Goal: Task Accomplishment & Management: Manage account settings

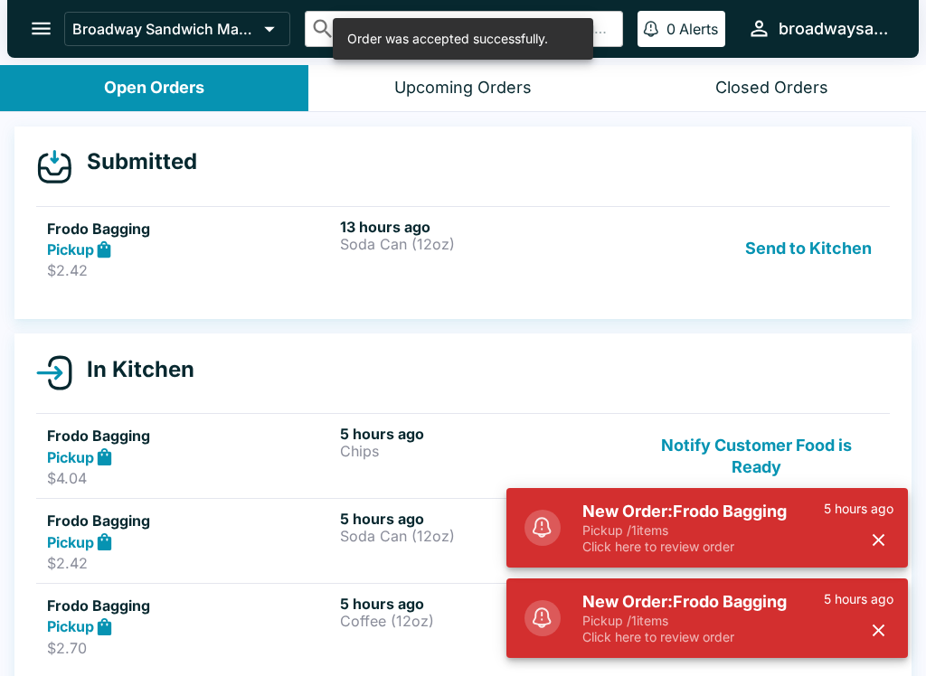
click at [802, 254] on button "Send to Kitchen" at bounding box center [808, 249] width 141 height 62
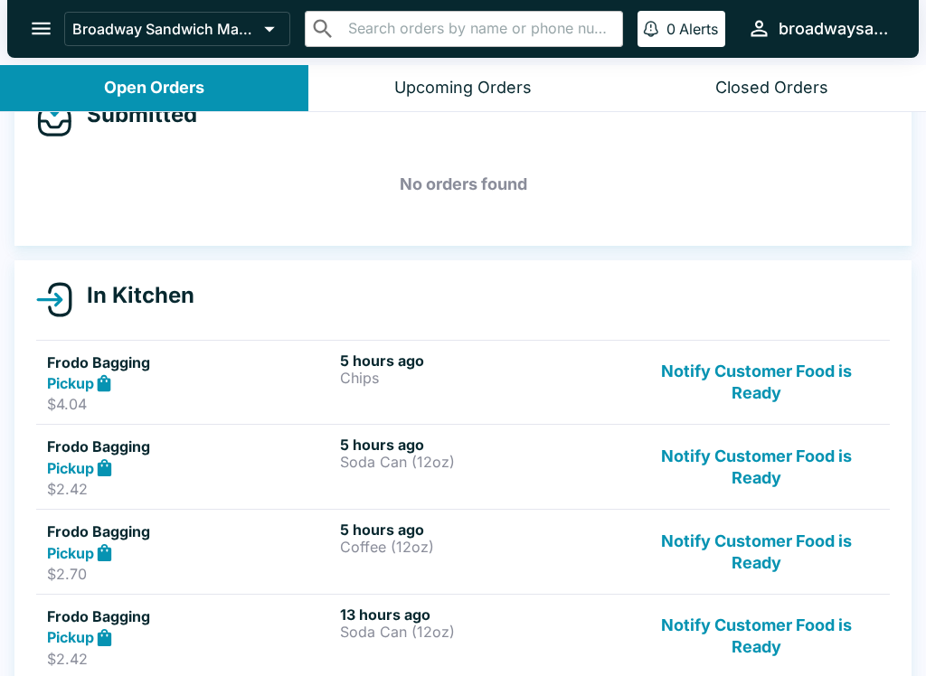
scroll to position [45, 0]
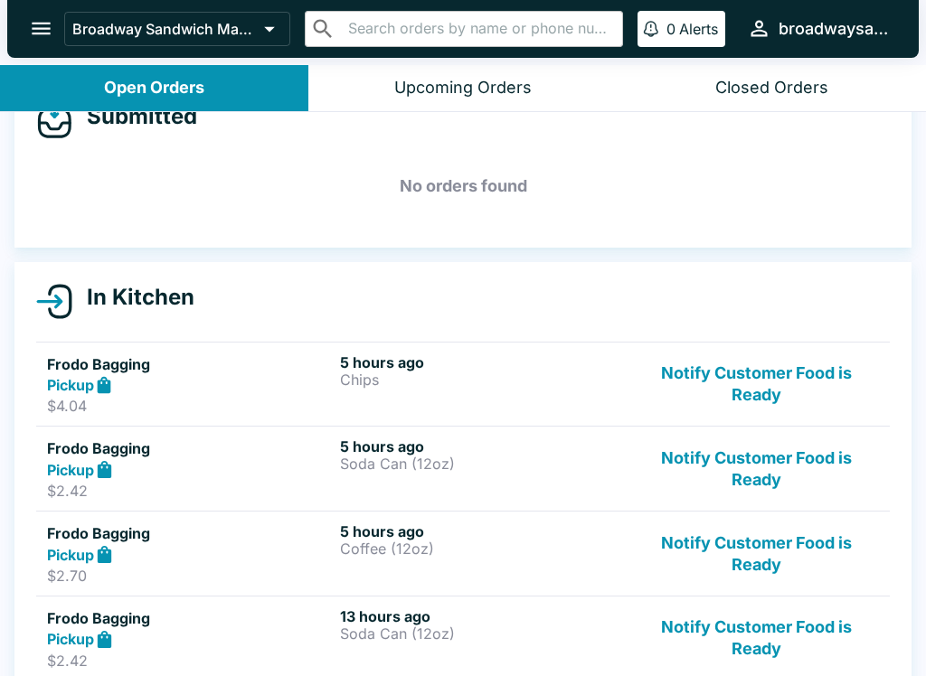
click at [753, 370] on button "Notify Customer Food is Ready" at bounding box center [756, 384] width 245 height 62
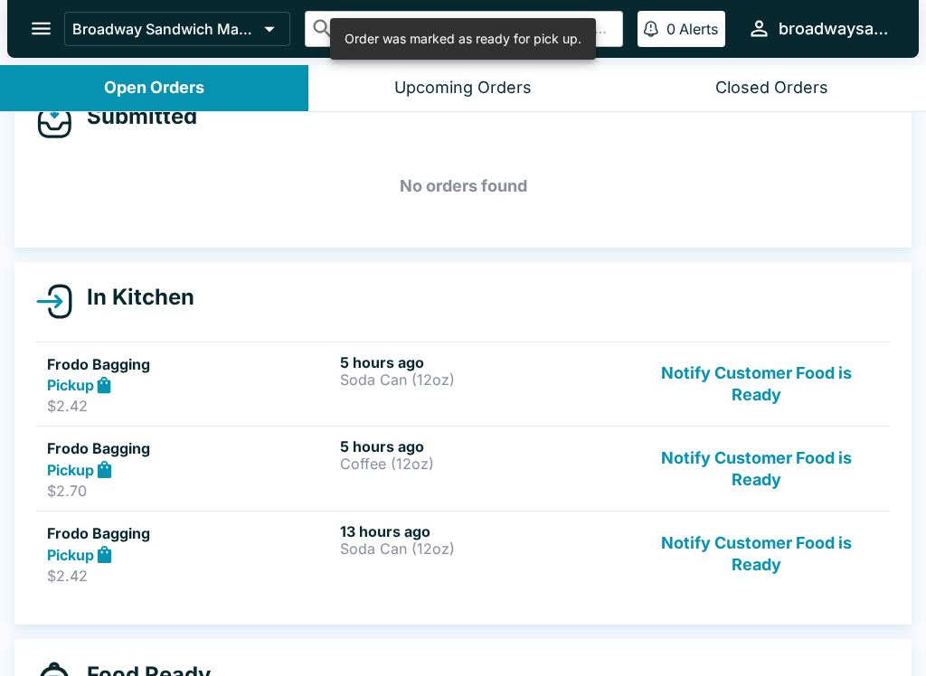
click at [774, 369] on button "Notify Customer Food is Ready" at bounding box center [756, 384] width 245 height 62
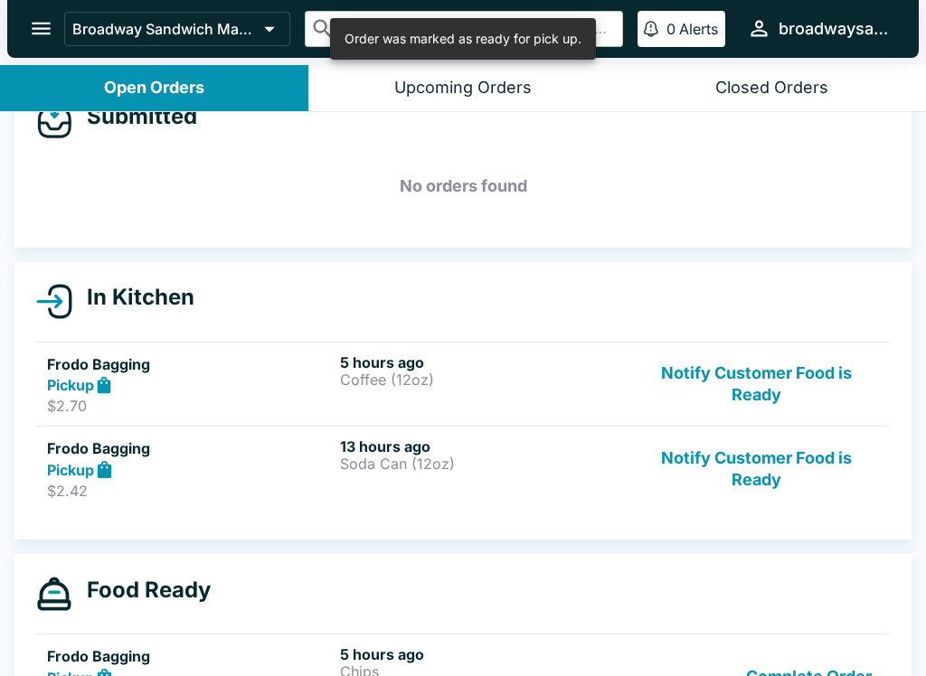
click at [754, 401] on button "Notify Customer Food is Ready" at bounding box center [756, 384] width 245 height 62
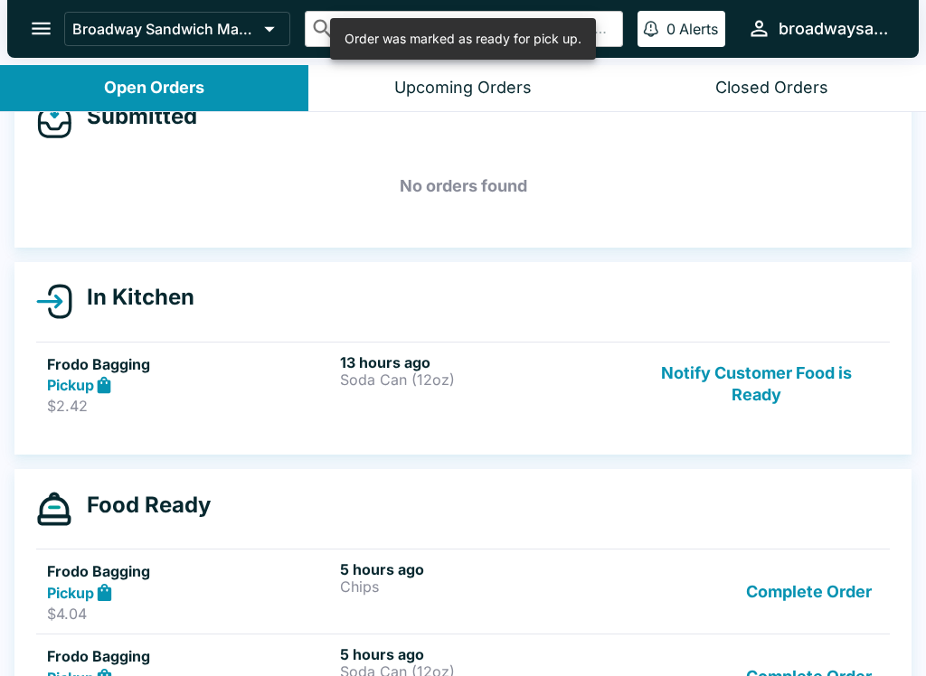
click at [765, 389] on button "Notify Customer Food is Ready" at bounding box center [756, 384] width 245 height 62
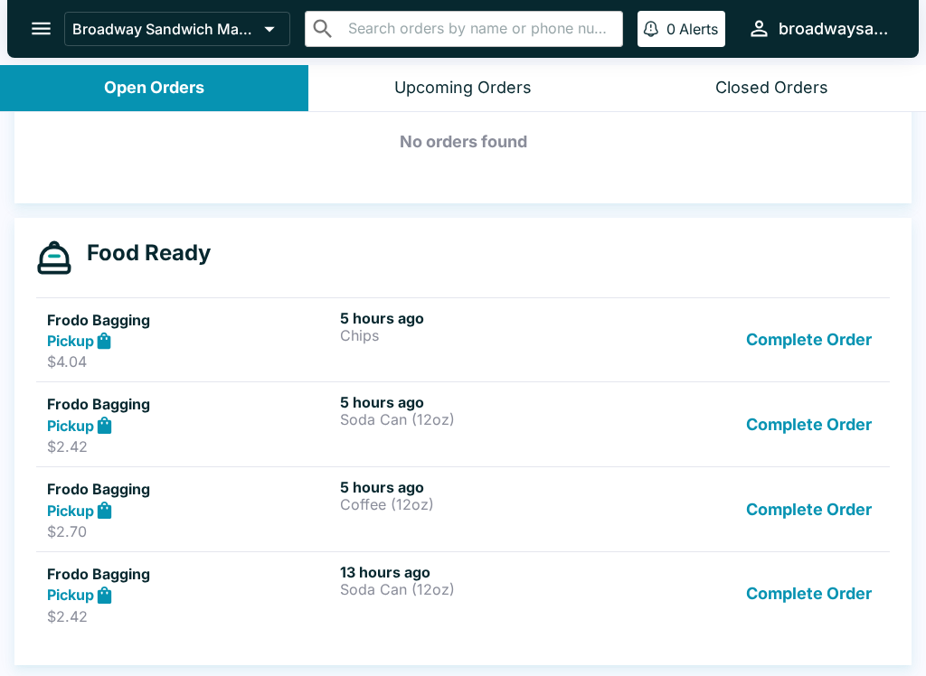
scroll to position [270, 0]
click at [786, 335] on button "Complete Order" at bounding box center [808, 340] width 140 height 62
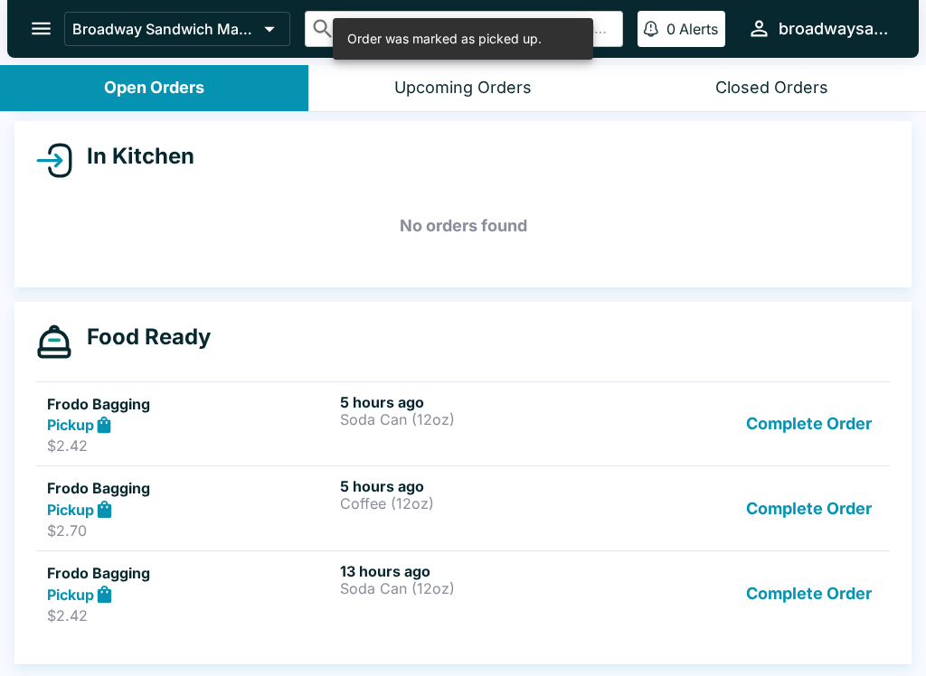
click at [799, 405] on button "Complete Order" at bounding box center [808, 424] width 140 height 62
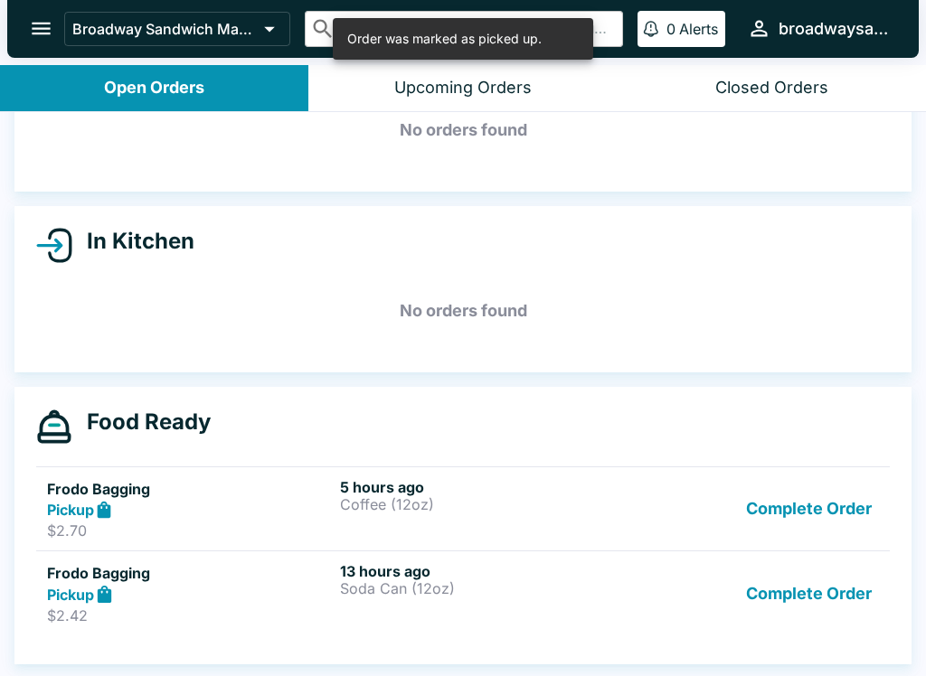
click at [826, 509] on button "Complete Order" at bounding box center [808, 509] width 140 height 62
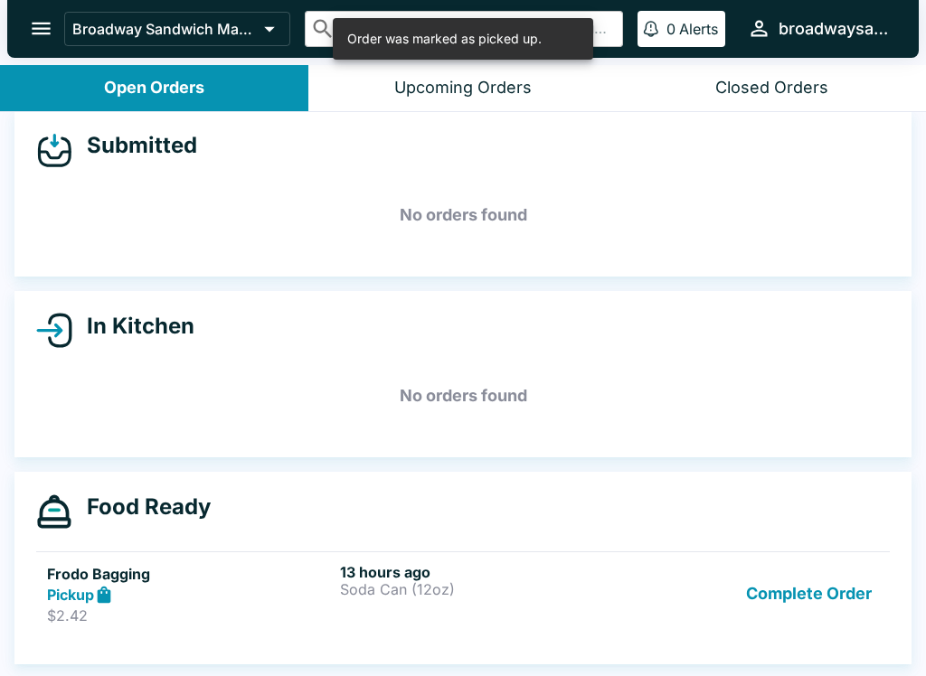
scroll to position [16, 0]
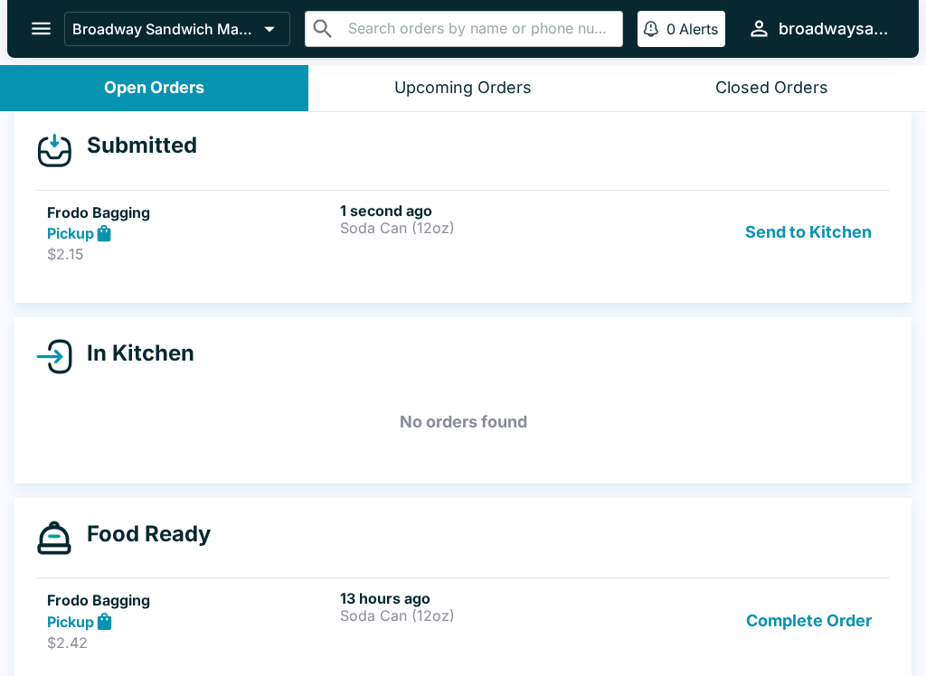
click at [821, 235] on button "Send to Kitchen" at bounding box center [808, 233] width 141 height 62
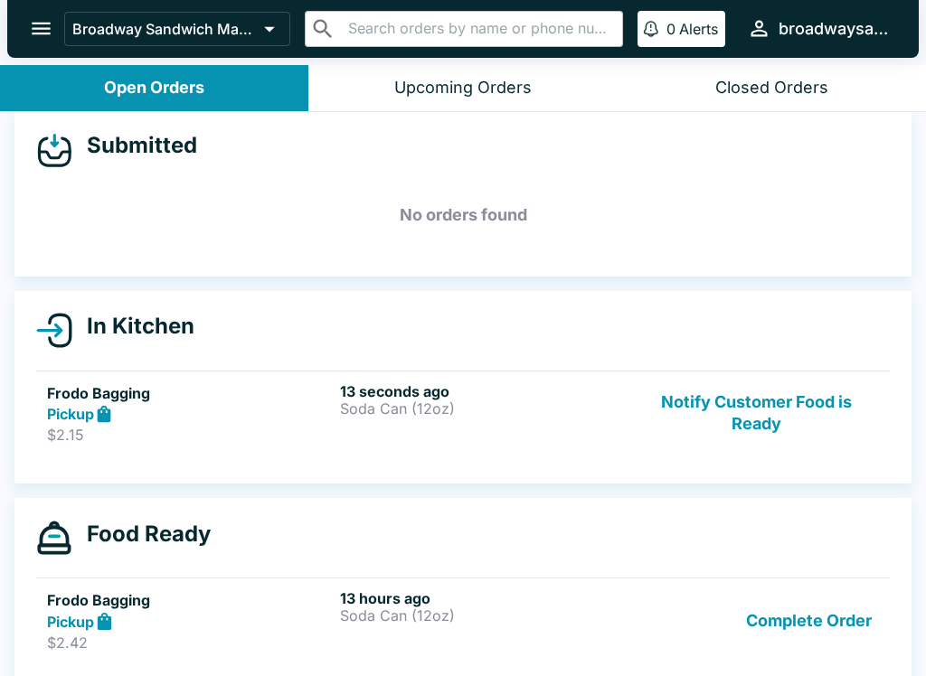
click at [799, 404] on button "Notify Customer Food is Ready" at bounding box center [756, 413] width 245 height 62
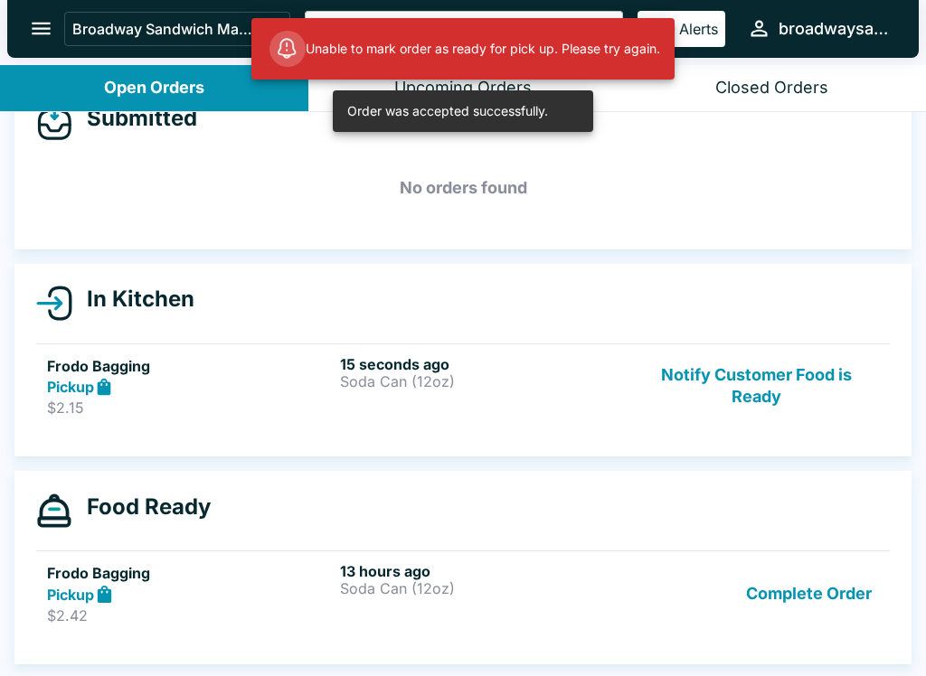
scroll to position [43, 0]
click at [811, 603] on button "Complete Order" at bounding box center [808, 593] width 140 height 62
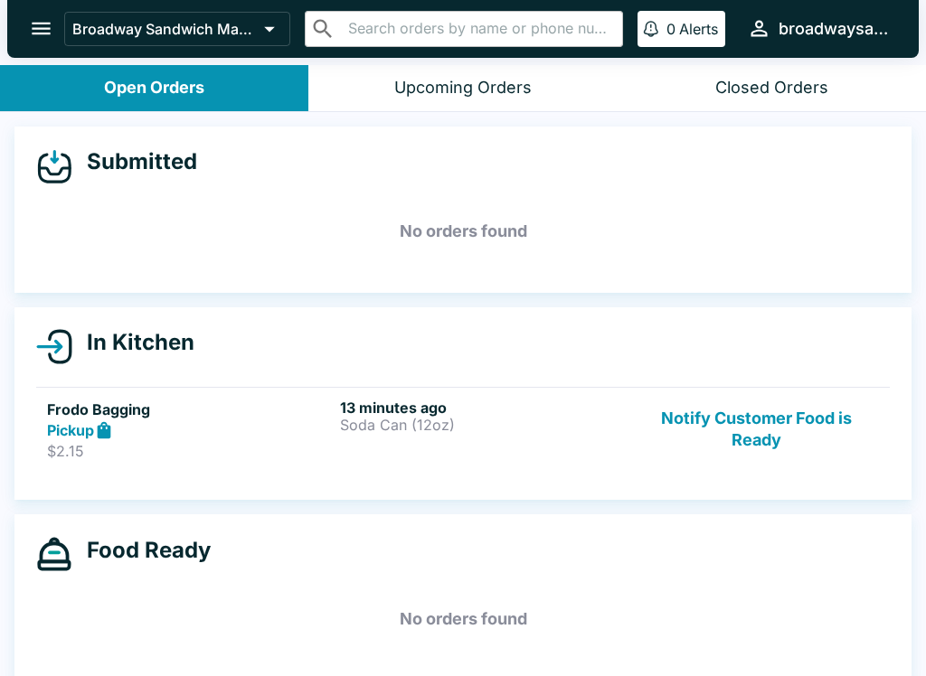
click at [806, 387] on link "Frodo Bagging Pickup $2.15 13 minutes ago Soda Can (12oz) Notify Customer Food …" at bounding box center [462, 429] width 853 height 85
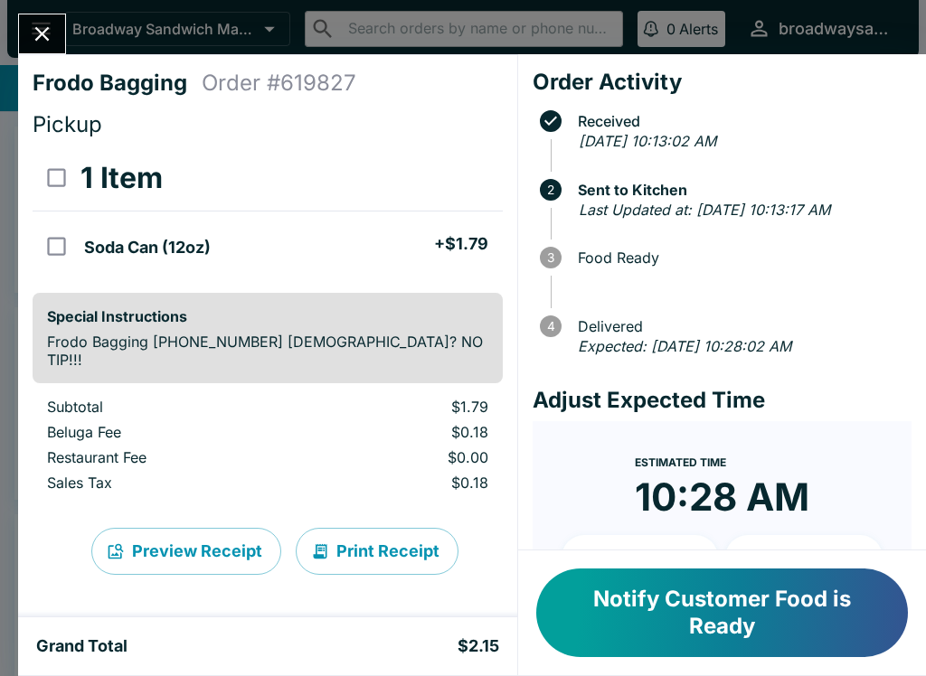
click at [38, 22] on icon "Close" at bounding box center [42, 34] width 24 height 24
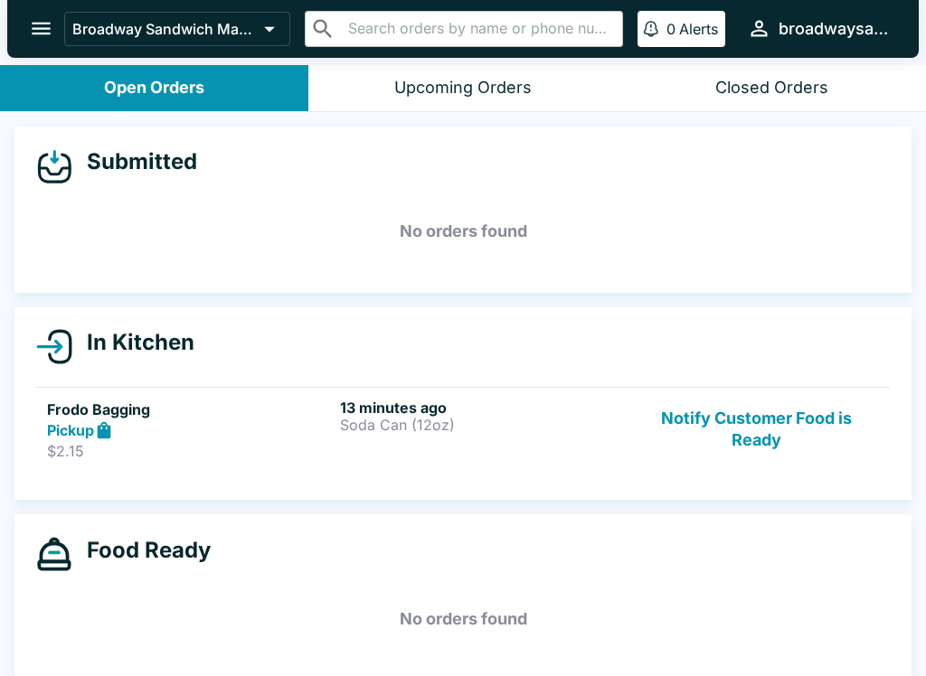
click at [782, 399] on button "Notify Customer Food is Ready" at bounding box center [756, 430] width 245 height 62
